Goal: Find specific page/section: Find specific page/section

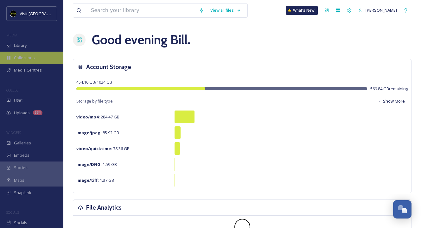
click at [27, 57] on span "Collections" at bounding box center [24, 58] width 21 height 6
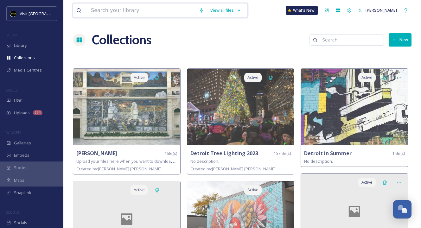
click at [125, 14] on input at bounding box center [142, 10] width 108 height 14
type input "city scape"
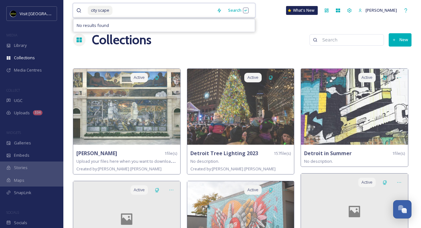
drag, startPoint x: 118, startPoint y: 10, endPoint x: 93, endPoint y: 10, distance: 25.4
click at [113, 10] on input at bounding box center [163, 10] width 101 height 14
type input "city"
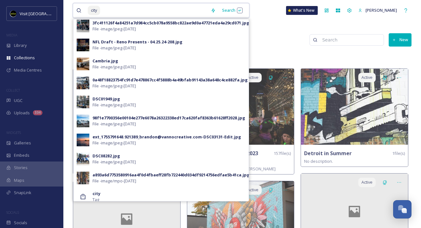
scroll to position [253, 0]
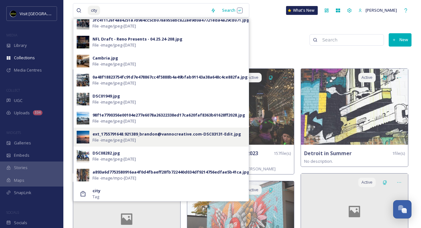
click at [83, 136] on img at bounding box center [83, 137] width 13 height 13
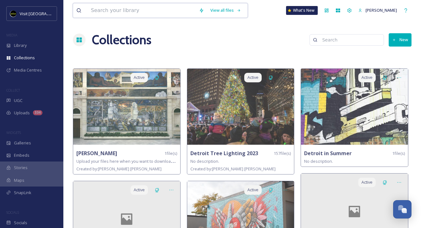
click at [132, 13] on input at bounding box center [142, 10] width 108 height 14
type input "city"
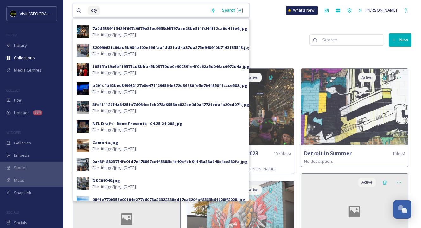
scroll to position [166, 0]
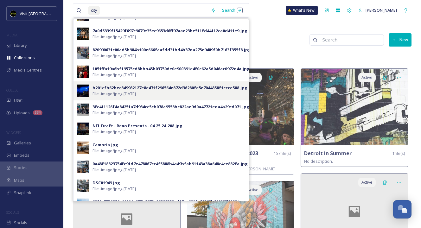
click at [79, 91] on img at bounding box center [83, 91] width 13 height 13
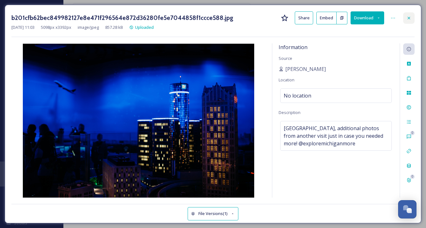
click at [411, 21] on div at bounding box center [408, 17] width 11 height 11
